Goal: Task Accomplishment & Management: Use online tool/utility

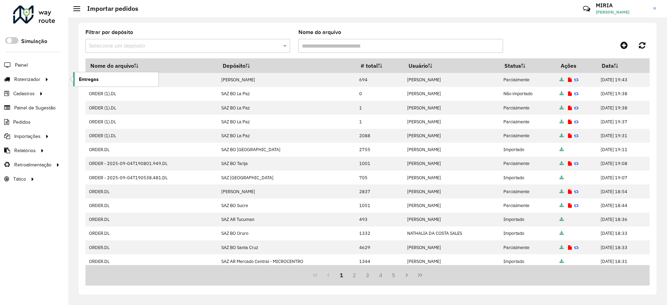
click at [84, 74] on link "Entregas" at bounding box center [115, 79] width 85 height 14
click at [576, 35] on div "Filtrar por depósito Selecione um depósito Nome do arquivo" at bounding box center [367, 44] width 564 height 28
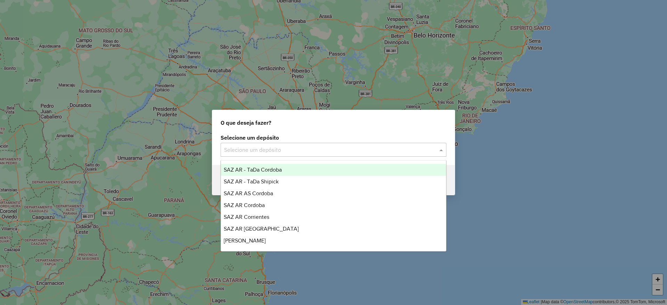
click at [240, 148] on input "text" at bounding box center [326, 150] width 205 height 8
type input "**"
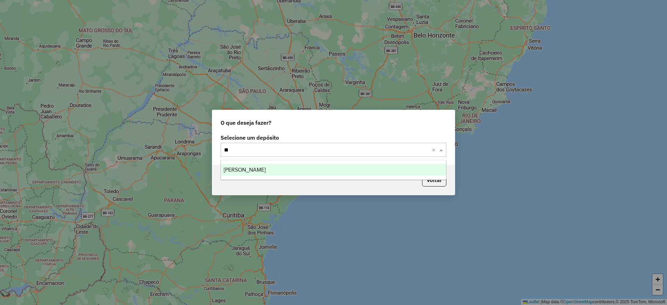
click at [271, 168] on div "[PERSON_NAME]" at bounding box center [333, 170] width 225 height 12
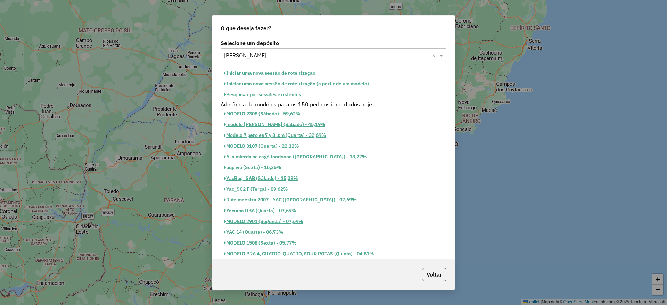
click at [283, 92] on button "Pesquisar por sessões existentes" at bounding box center [263, 94] width 84 height 11
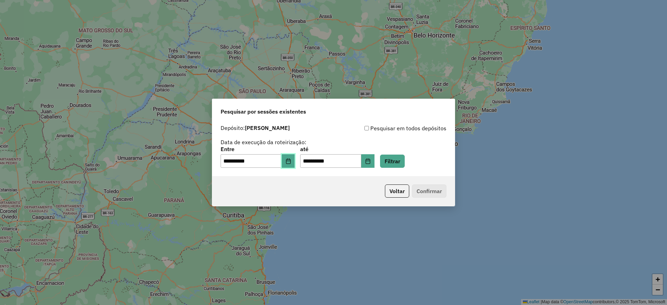
click at [294, 165] on button "Choose Date" at bounding box center [288, 161] width 13 height 14
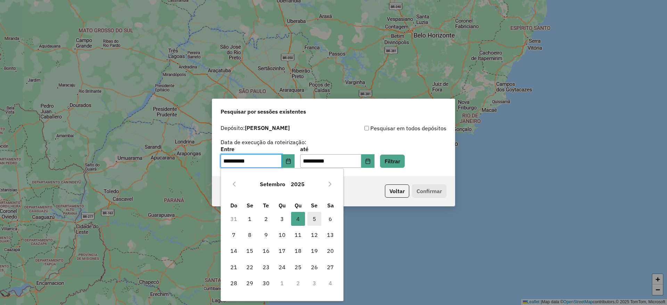
click at [318, 221] on span "5" at bounding box center [315, 219] width 14 height 14
type input "**********"
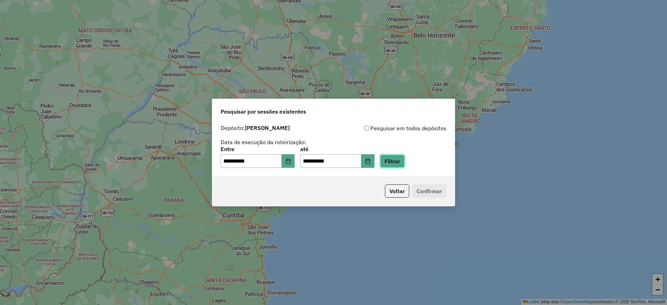
click at [394, 161] on button "Filtrar" at bounding box center [392, 161] width 25 height 13
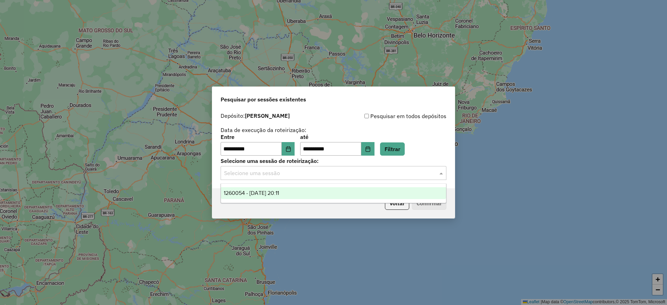
click at [380, 173] on input "text" at bounding box center [326, 173] width 205 height 8
click at [301, 197] on div "1260054 - 05/09/2025 20:11" at bounding box center [333, 193] width 225 height 12
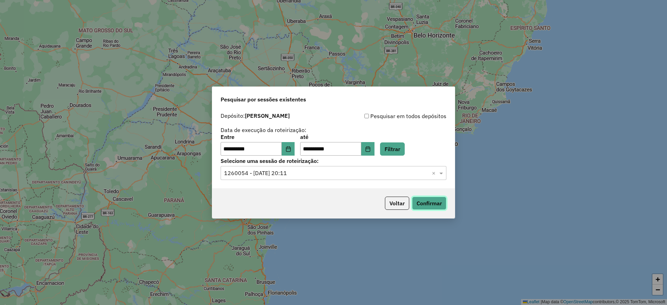
click at [430, 202] on button "Confirmar" at bounding box center [429, 203] width 34 height 13
click at [389, 199] on button "Voltar" at bounding box center [397, 203] width 24 height 13
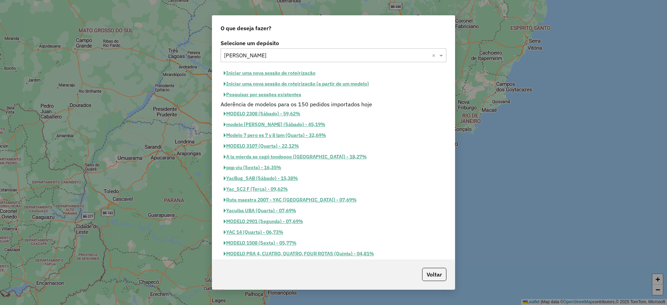
click at [492, 250] on div "O que deseja fazer? Selecione um depósito Selecione um depósito × SAZ BO Yacuib…" at bounding box center [333, 152] width 667 height 305
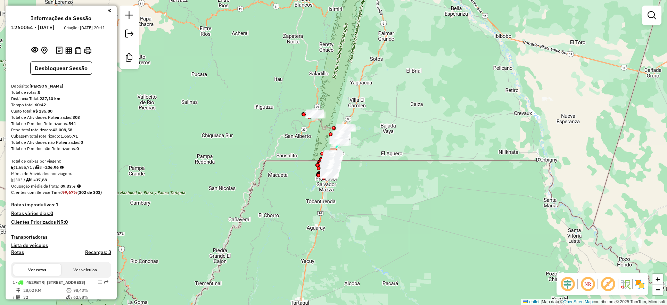
drag, startPoint x: 76, startPoint y: 192, endPoint x: 62, endPoint y: 192, distance: 14.3
click at [62, 189] on strong "89,33%" at bounding box center [67, 185] width 15 height 5
copy strong "89,33%"
drag, startPoint x: 85, startPoint y: 122, endPoint x: 72, endPoint y: 123, distance: 13.2
click at [72, 121] on div "Total de Atividades Roteirizadas: 303" at bounding box center [61, 117] width 100 height 6
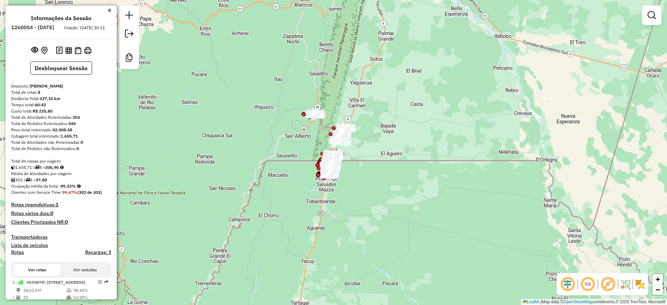
copy div "303"
drag, startPoint x: 62, startPoint y: 185, endPoint x: 40, endPoint y: 187, distance: 22.3
click at [40, 183] on div "303 / 8 = 37,88" at bounding box center [61, 180] width 100 height 6
copy strong "37,88"
click at [619, 88] on div "Janela de atendimento Grade de atendimento Capacidade Transportadoras Veículos …" at bounding box center [333, 152] width 667 height 305
